Goal: Information Seeking & Learning: Understand process/instructions

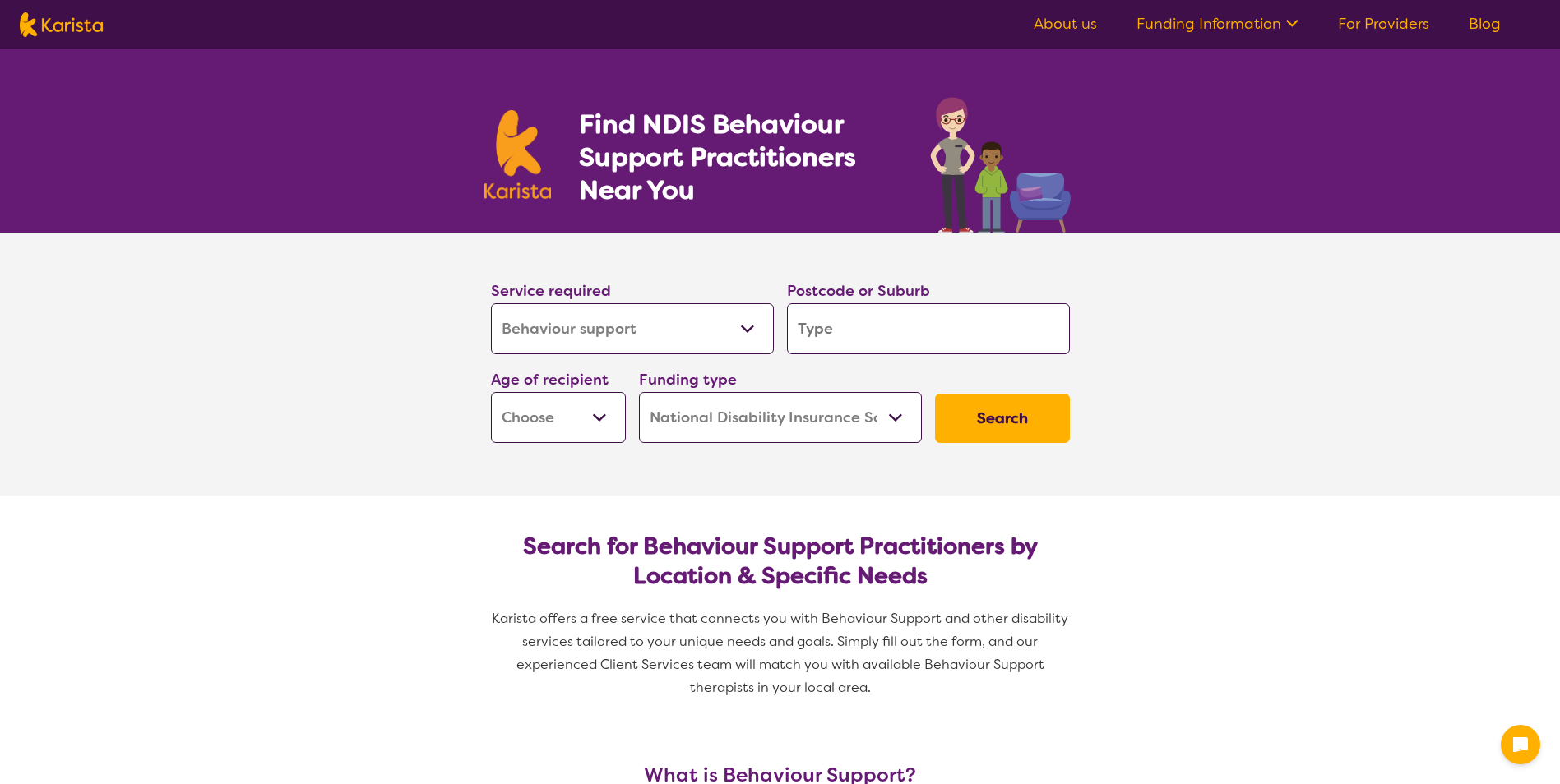
select select "Behaviour support"
select select "NDIS"
select select "Behaviour support"
select select "NDIS"
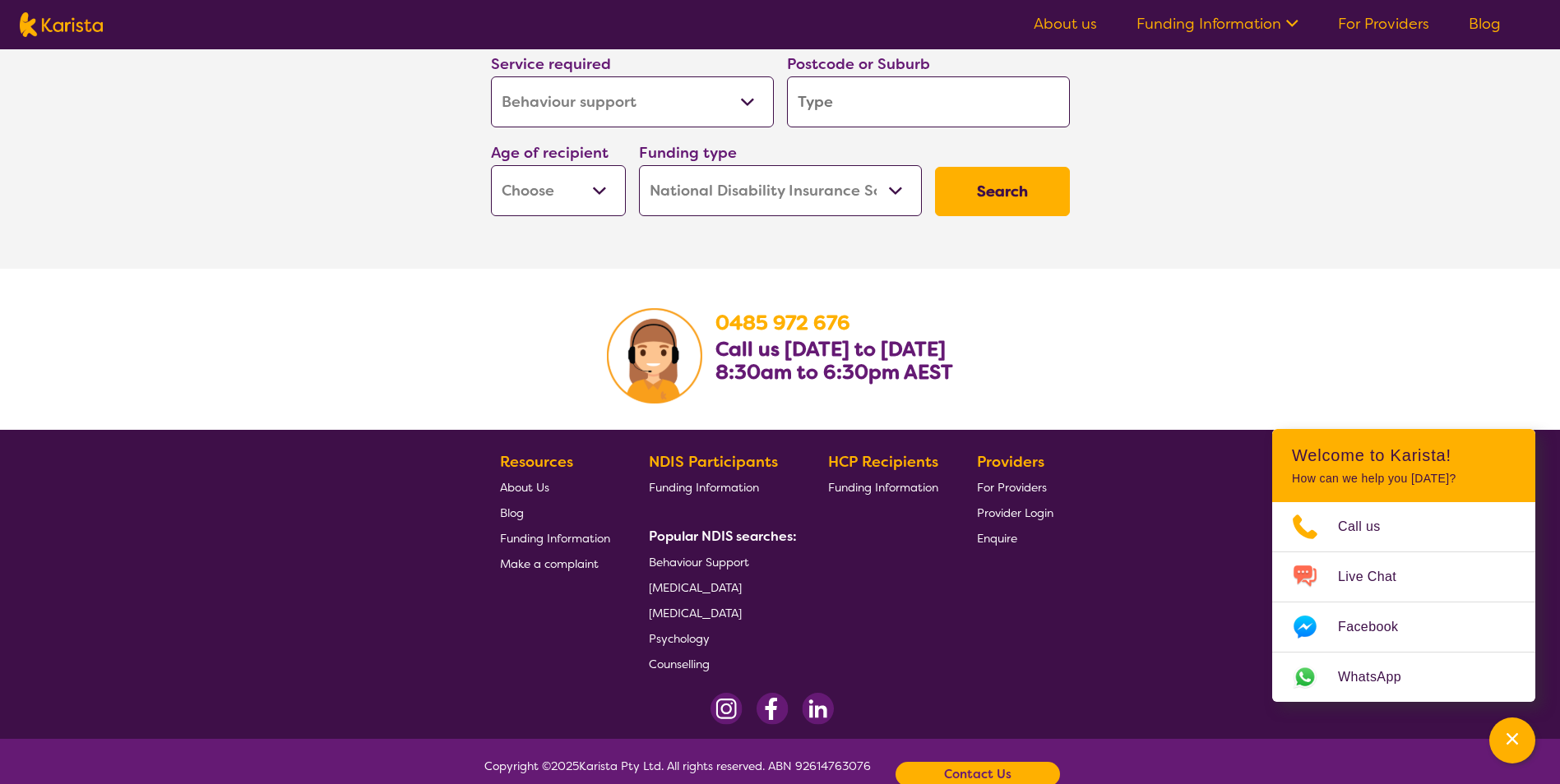
scroll to position [2626, 0]
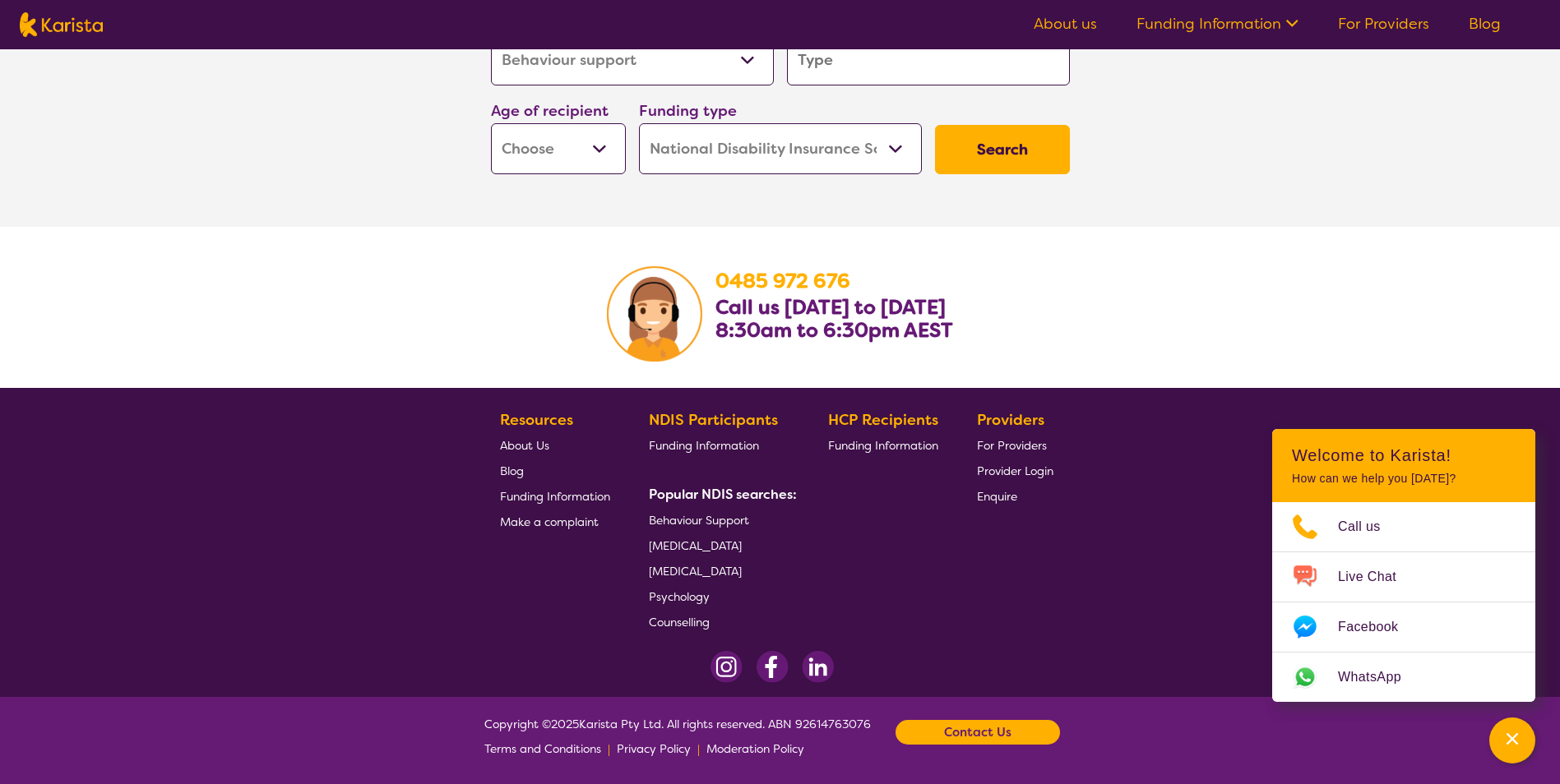
click at [575, 493] on span "Funding Information" at bounding box center [555, 497] width 110 height 15
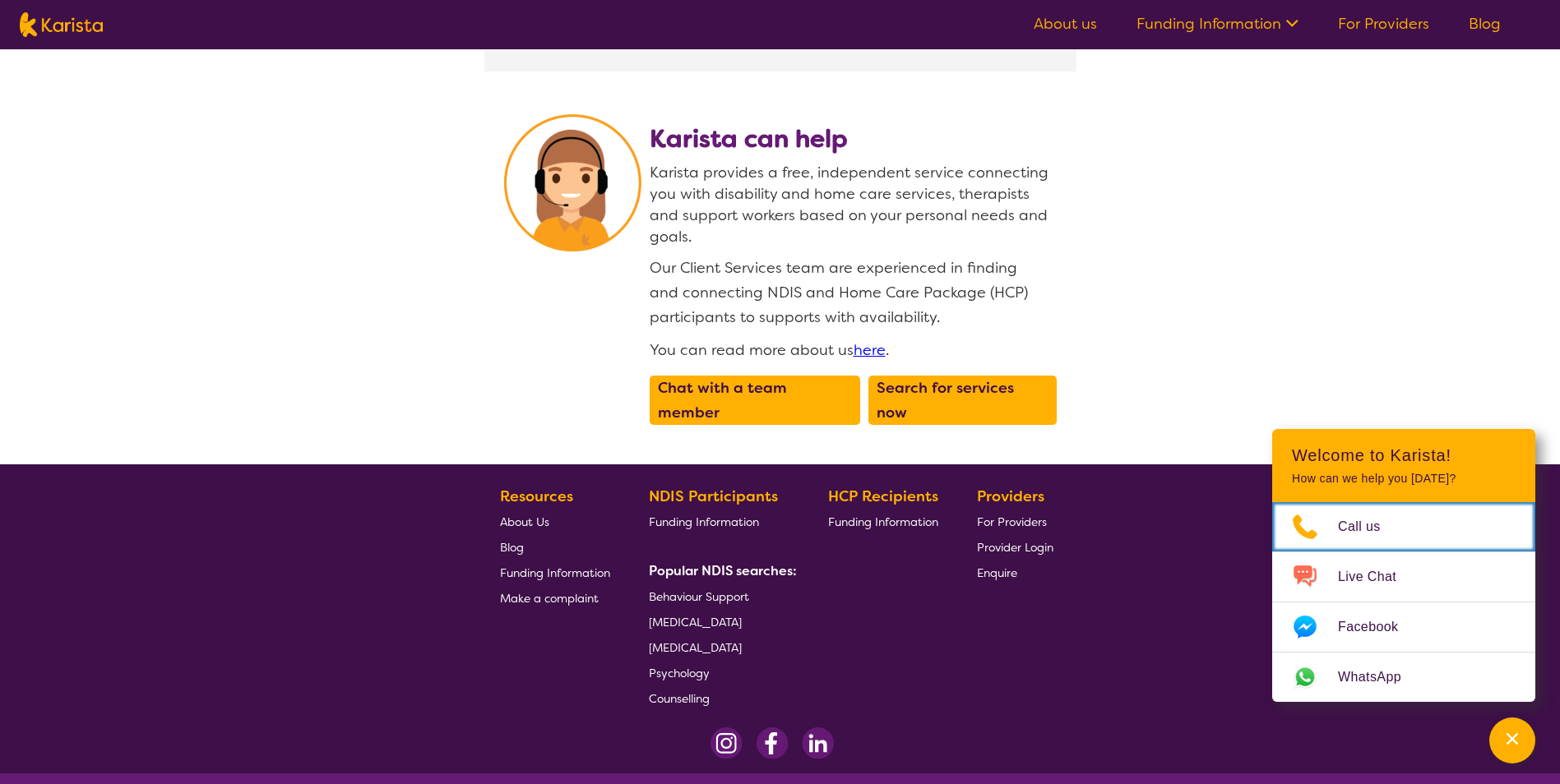
scroll to position [2019, 0]
